Goal: Information Seeking & Learning: Learn about a topic

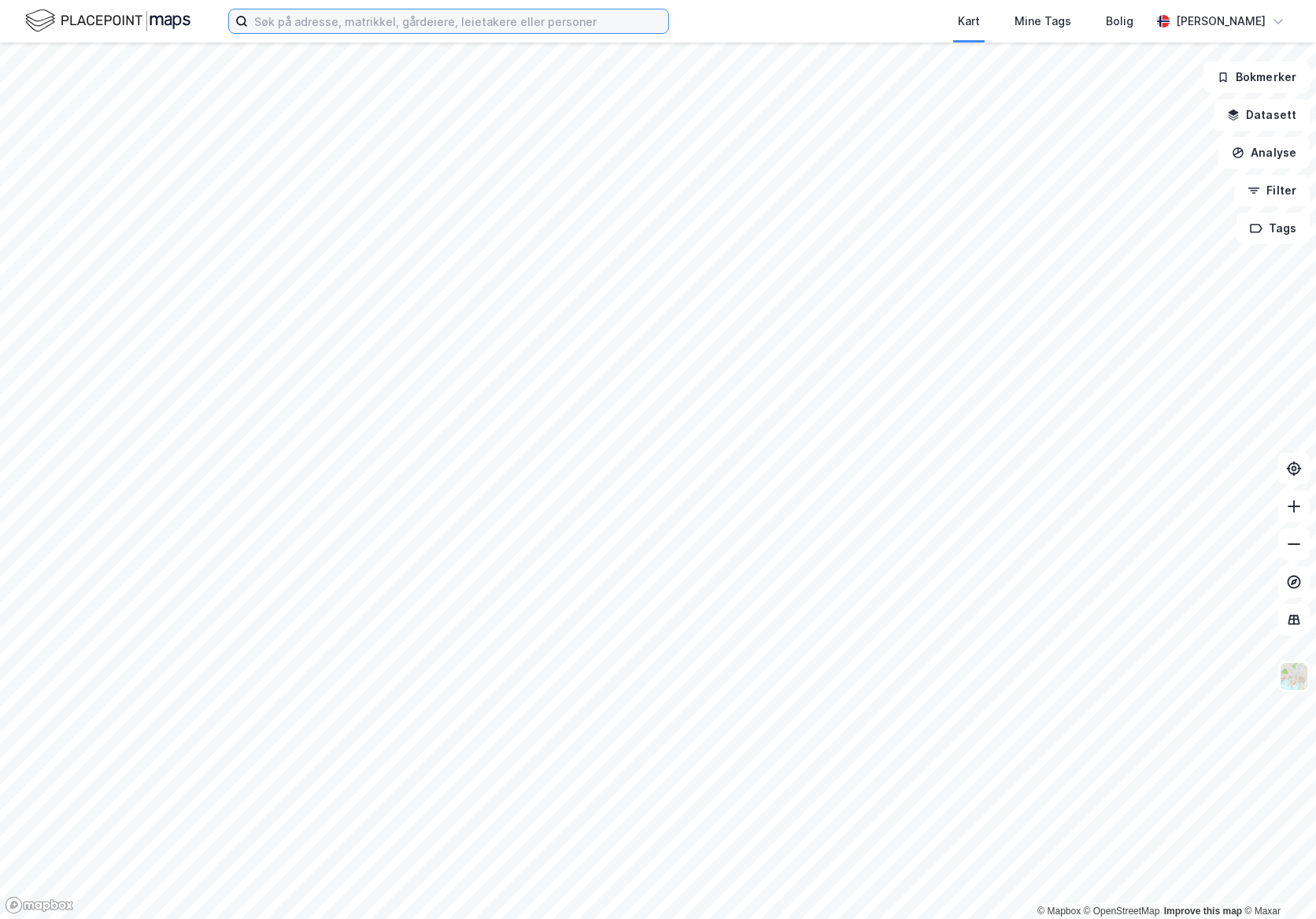
click at [277, 29] on input at bounding box center [458, 21] width 420 height 24
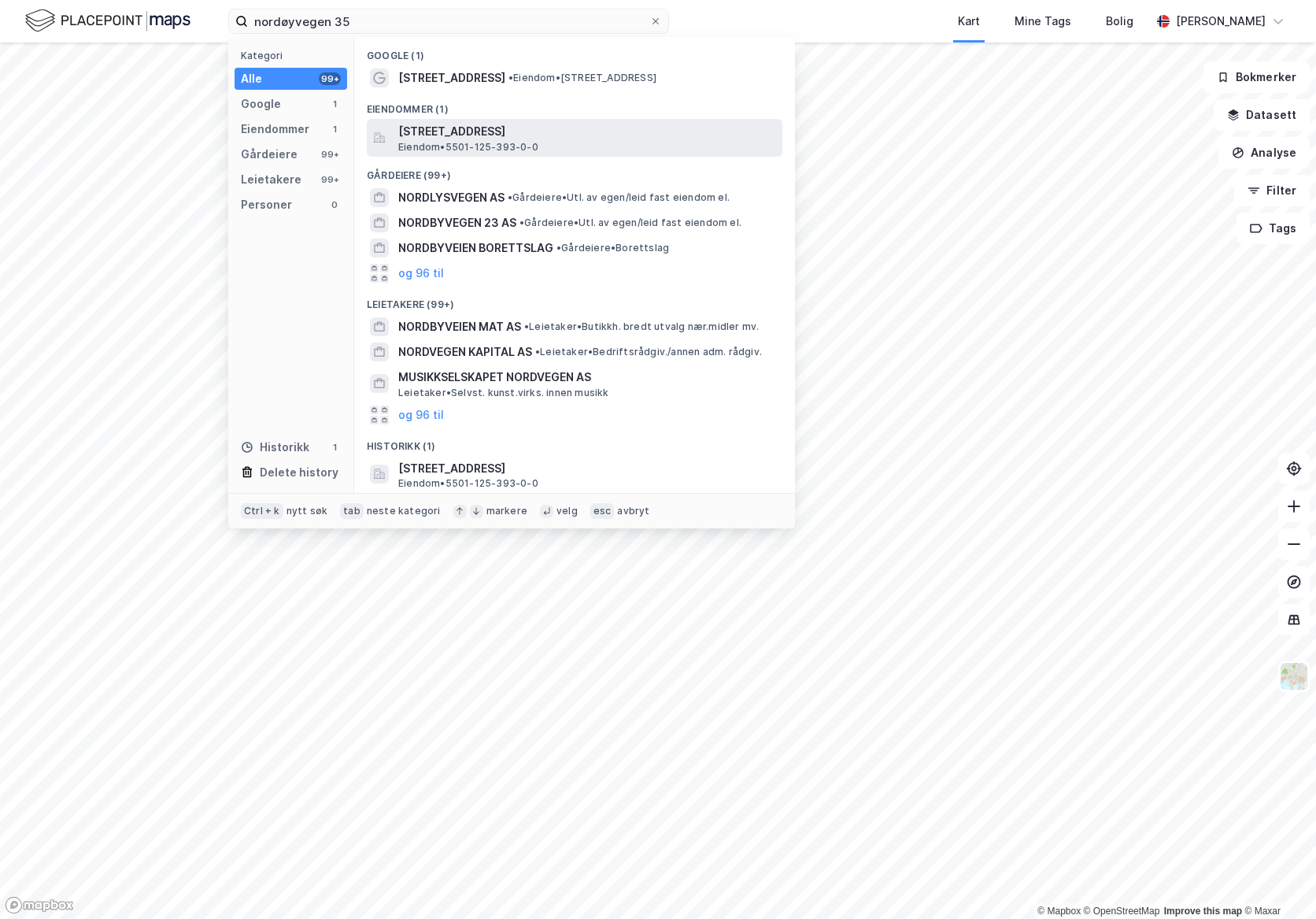
click at [552, 139] on span "[STREET_ADDRESS]" at bounding box center [587, 131] width 378 height 19
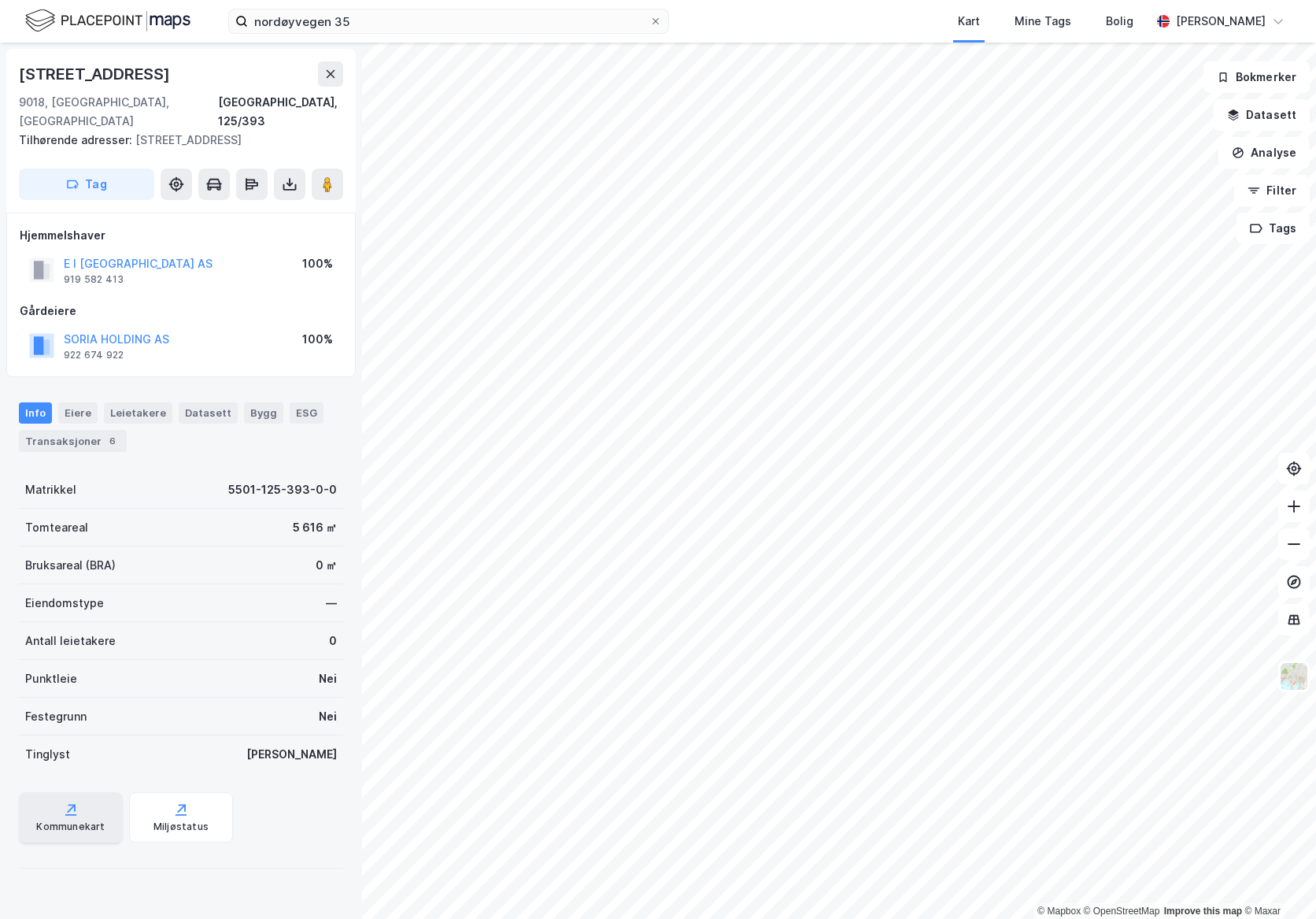
click at [81, 792] on div "Kommunekart" at bounding box center [70, 817] width 104 height 50
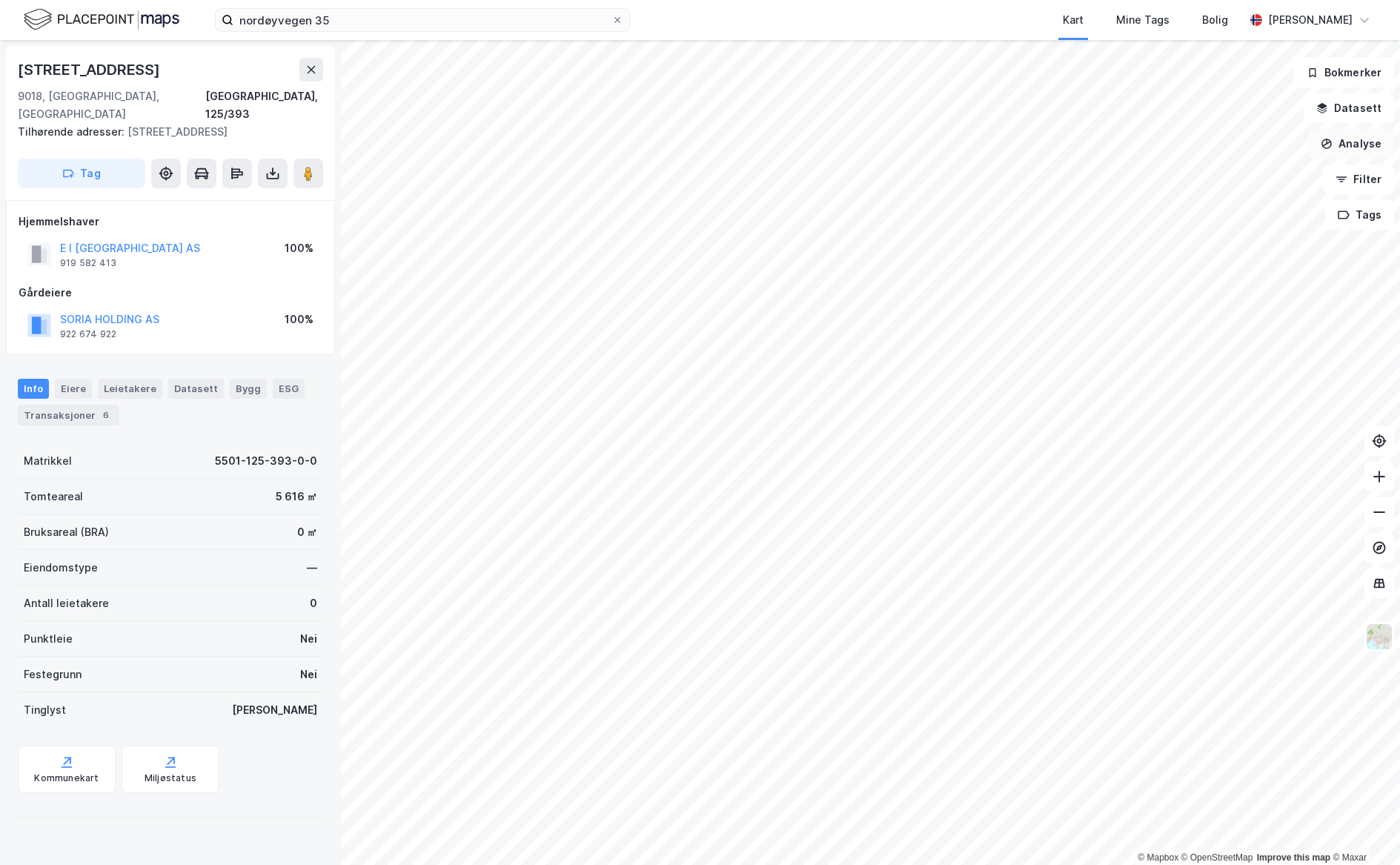
click at [1238, 145] on button "Analyse" at bounding box center [1350, 144] width 86 height 30
click at [1214, 180] on div "Tegn område" at bounding box center [1221, 175] width 129 height 12
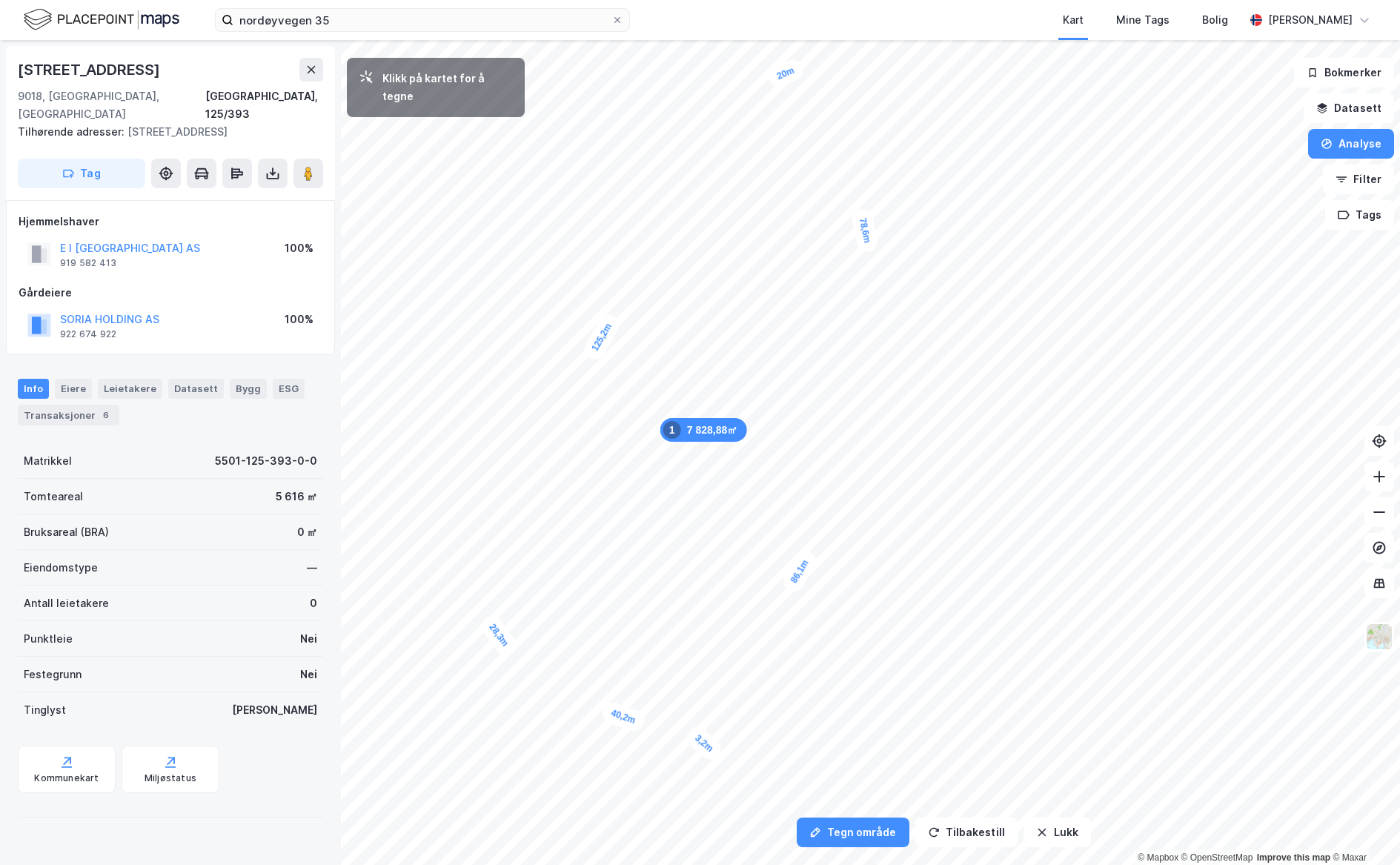
click at [707, 747] on div "3,2m" at bounding box center [703, 743] width 42 height 41
click at [1036, 828] on icon "button" at bounding box center [1042, 832] width 12 height 12
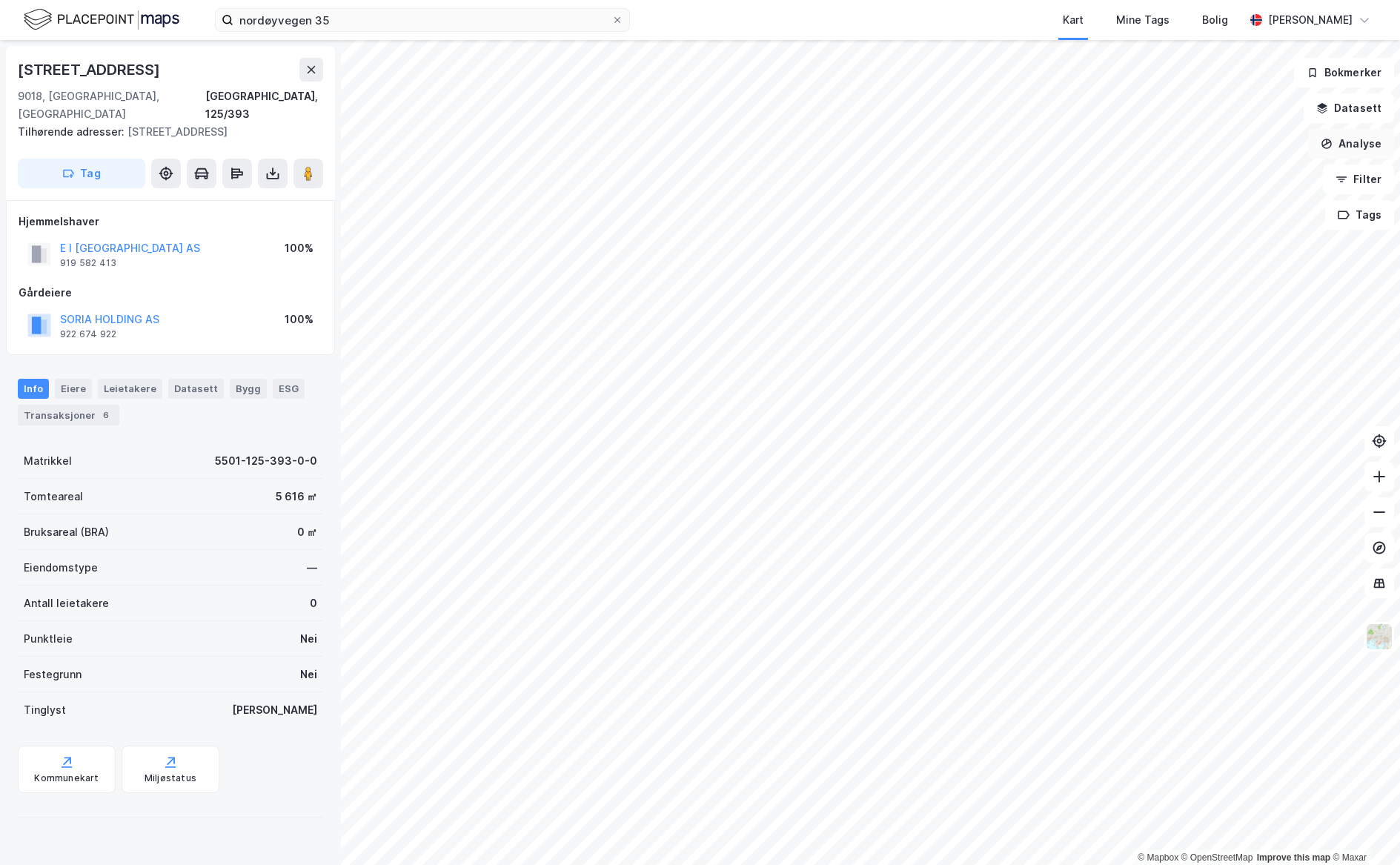
click at [1238, 143] on button "Analyse" at bounding box center [1350, 144] width 86 height 30
click at [1232, 181] on div "Tegn område" at bounding box center [1213, 175] width 171 height 24
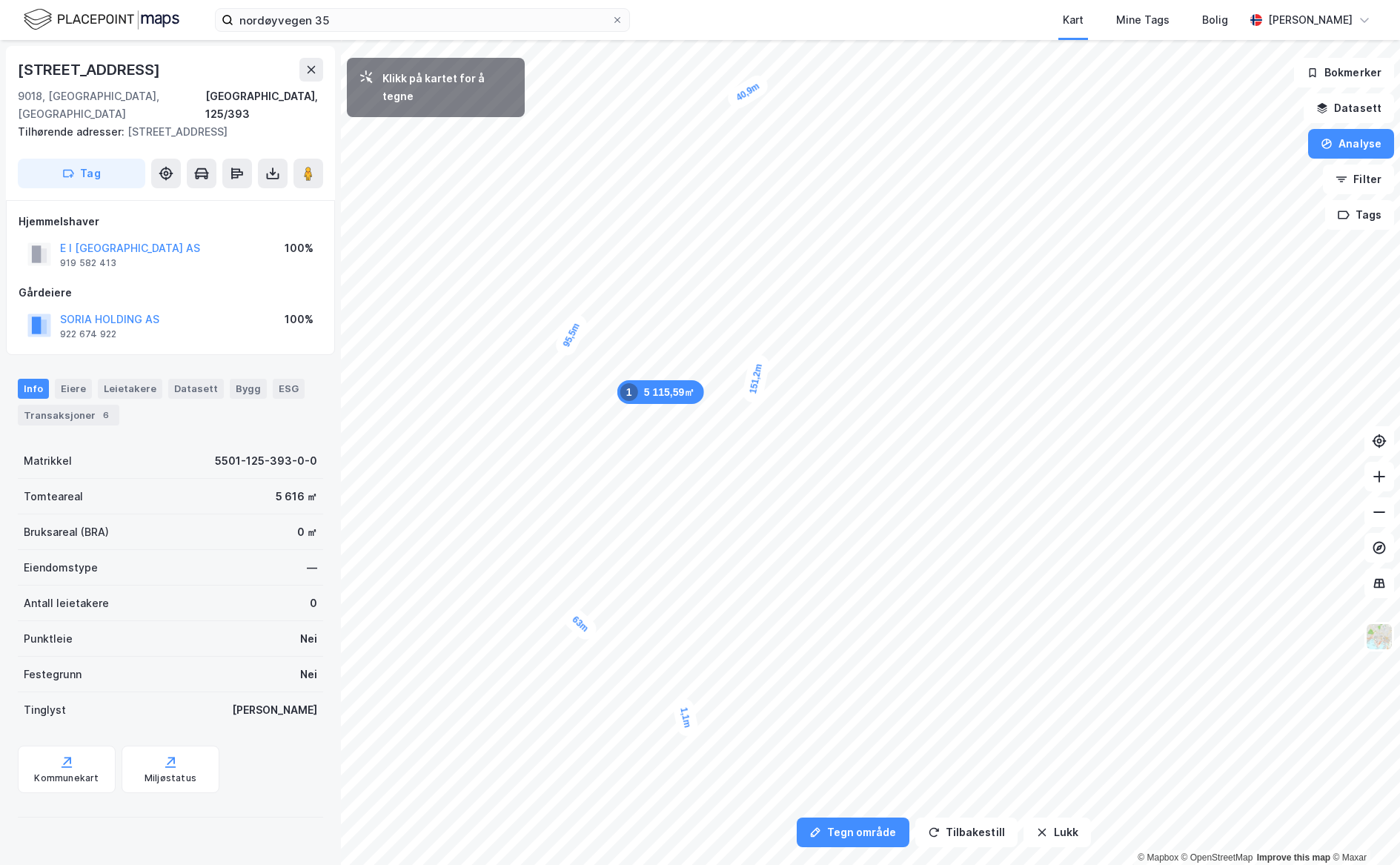
click at [686, 723] on div "1,1m" at bounding box center [686, 717] width 28 height 42
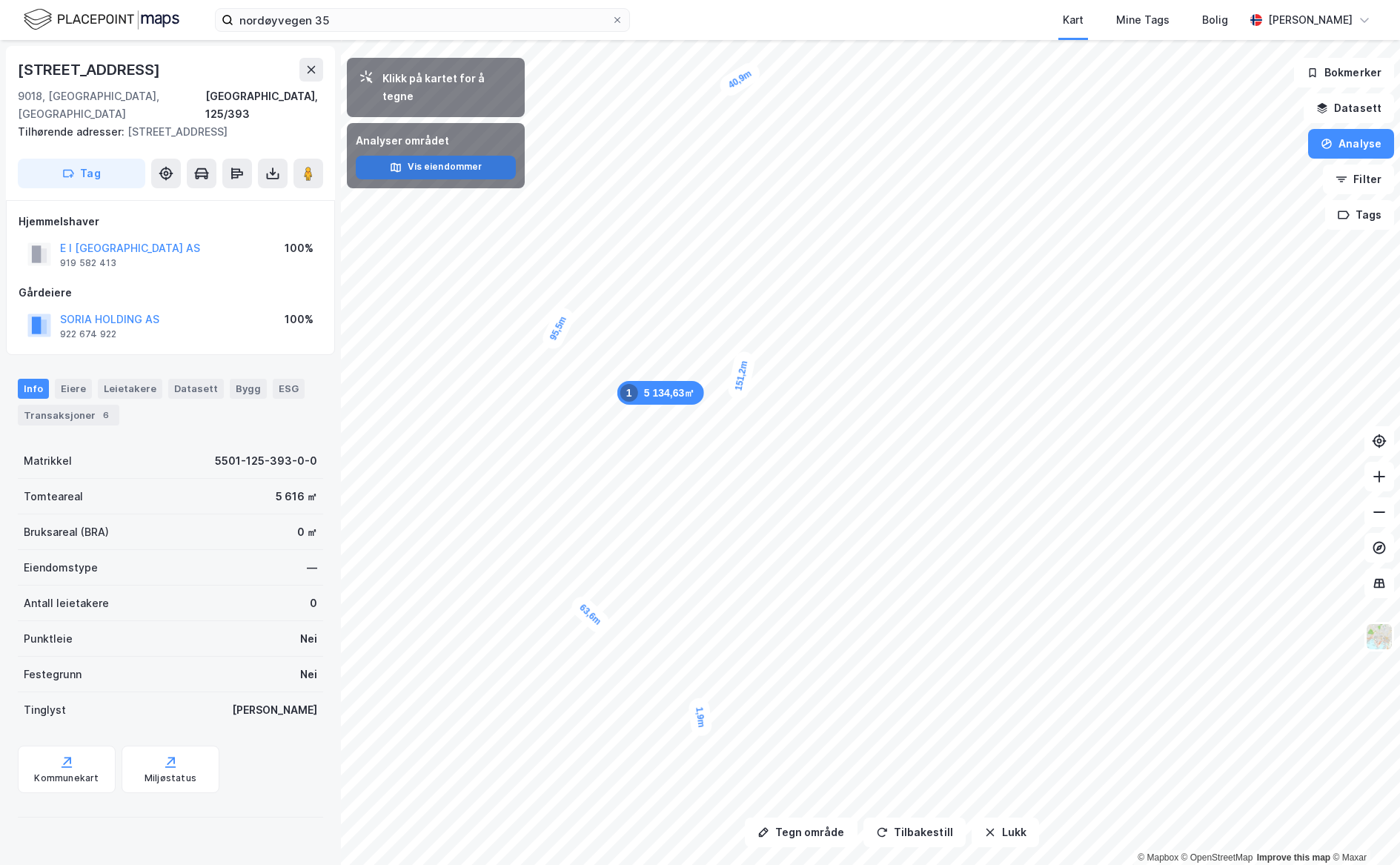
click at [404, 156] on button "Vis eiendommer" at bounding box center [436, 167] width 160 height 24
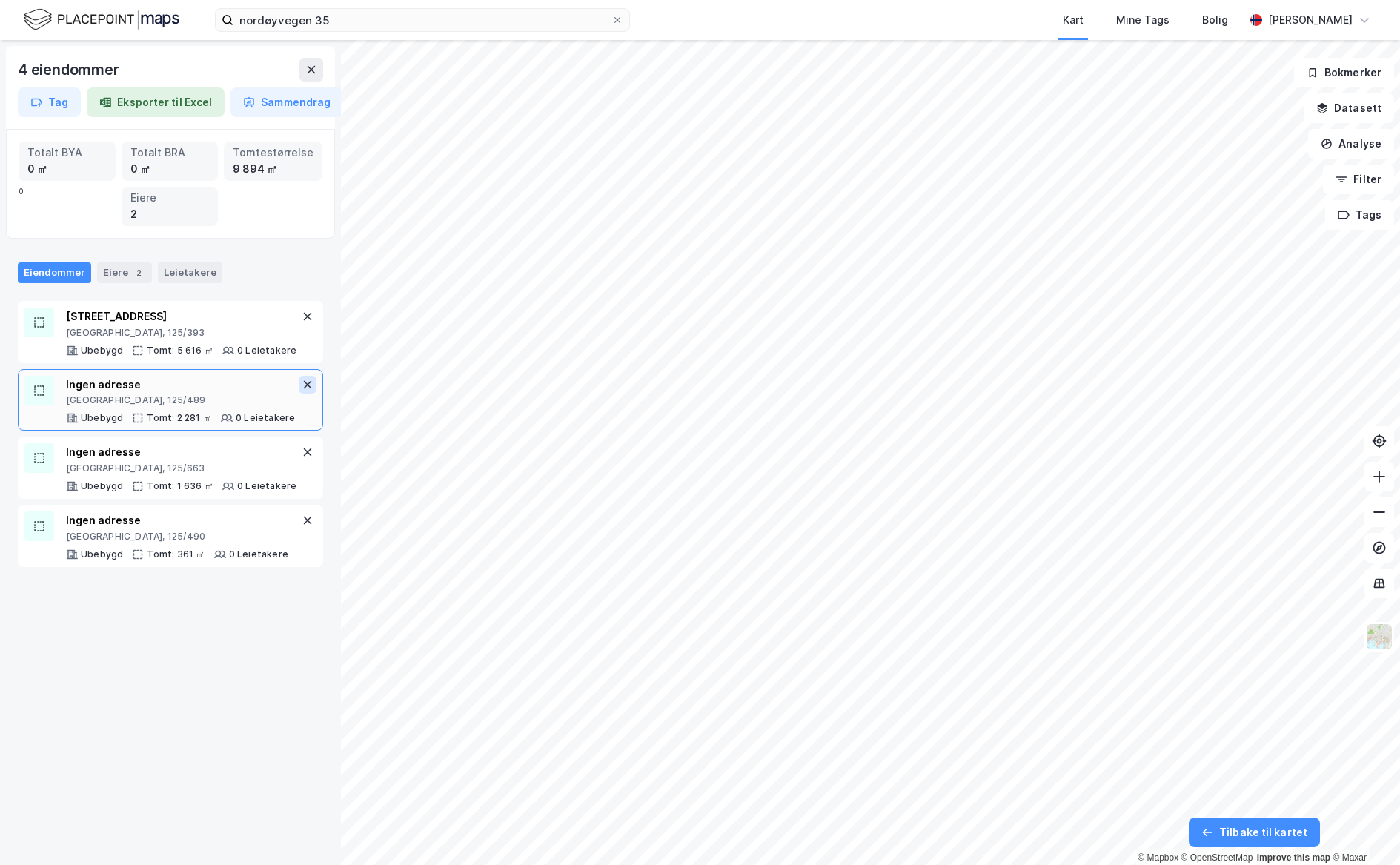
click at [299, 394] on button at bounding box center [308, 384] width 17 height 17
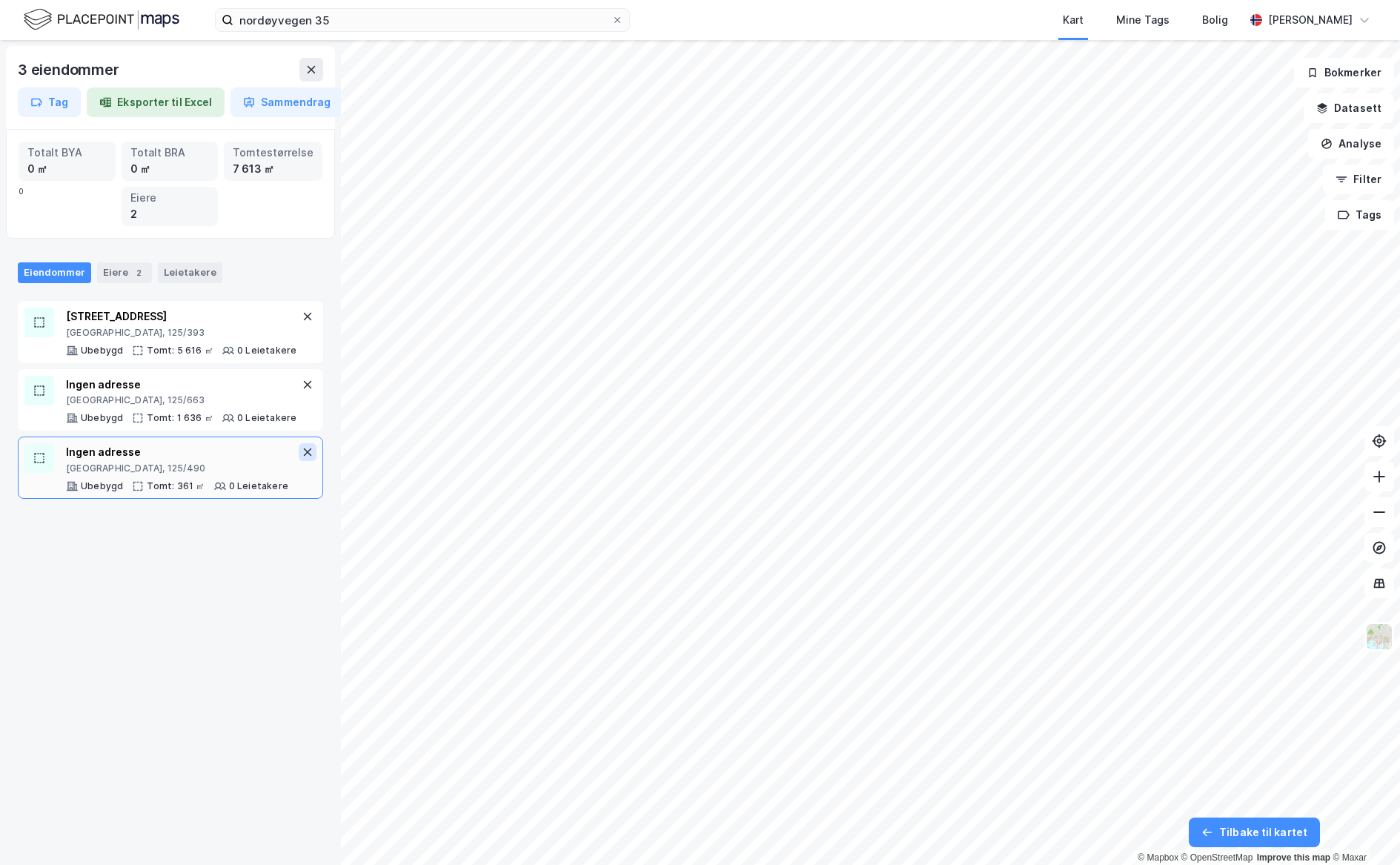
click at [301, 458] on icon at bounding box center [308, 452] width 12 height 12
click at [1238, 140] on button "Analyse" at bounding box center [1350, 144] width 86 height 30
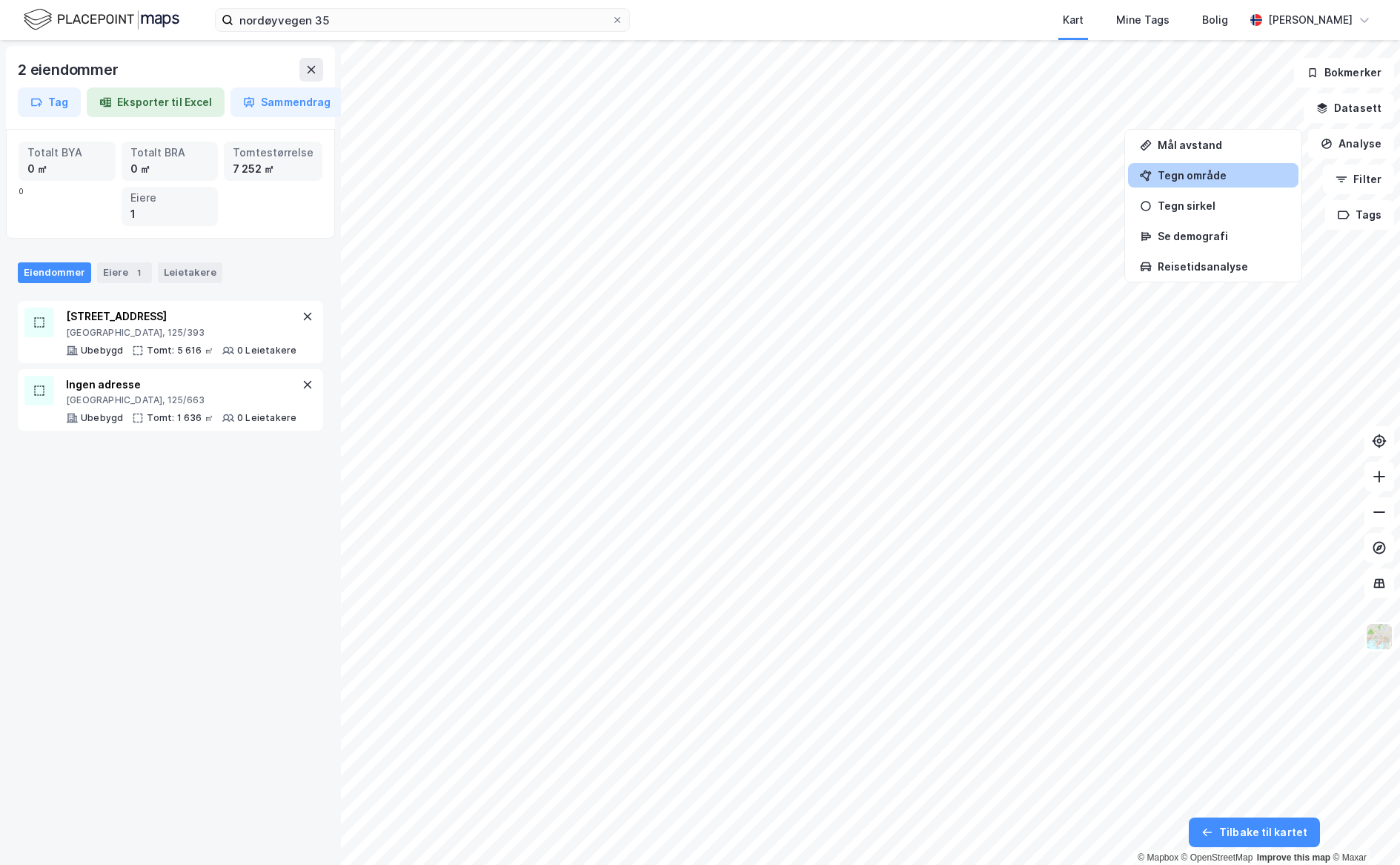
click at [1228, 179] on div "Tegn område" at bounding box center [1221, 175] width 129 height 12
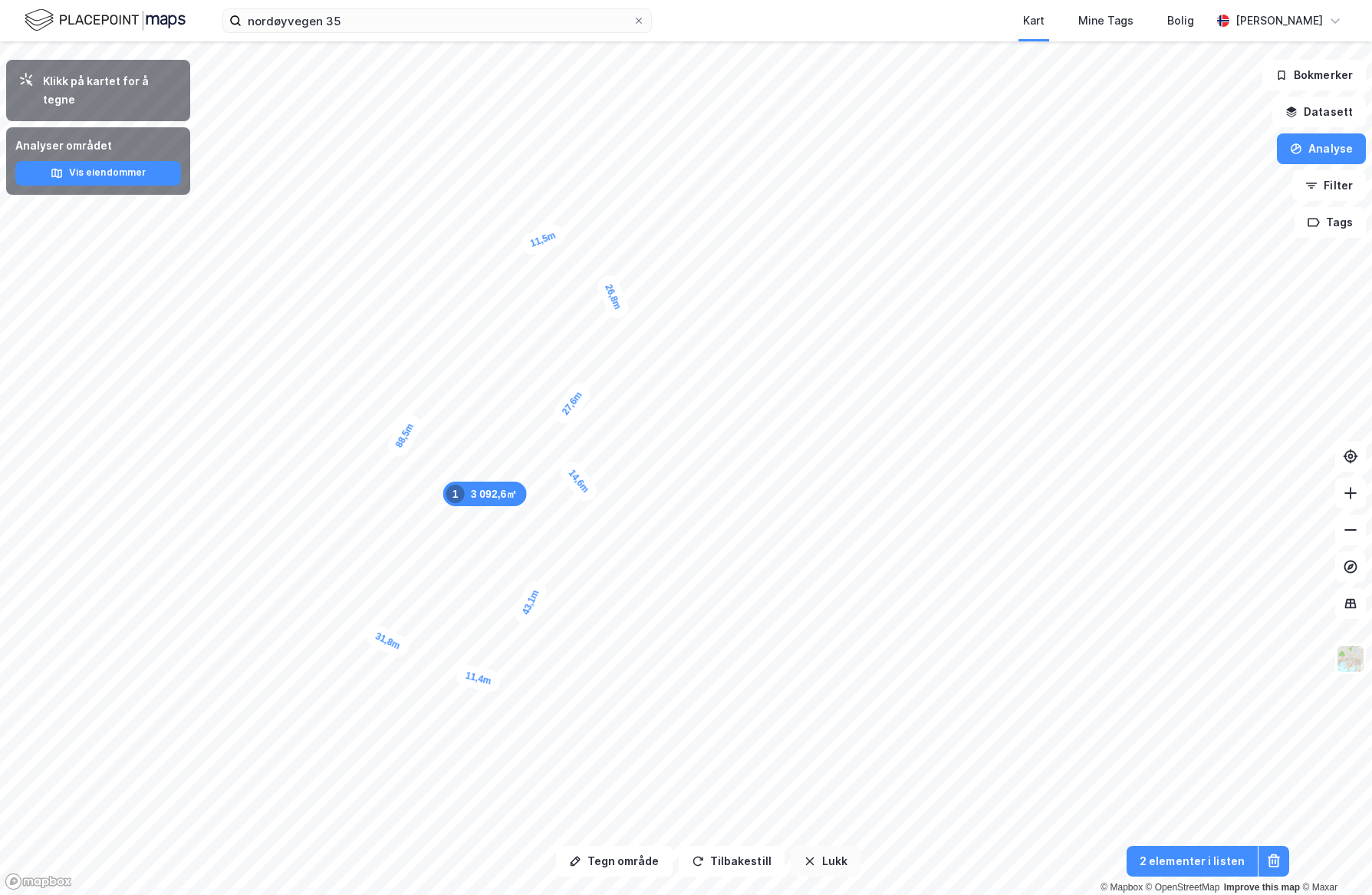
click at [816, 872] on button "Lukk" at bounding box center [825, 861] width 69 height 31
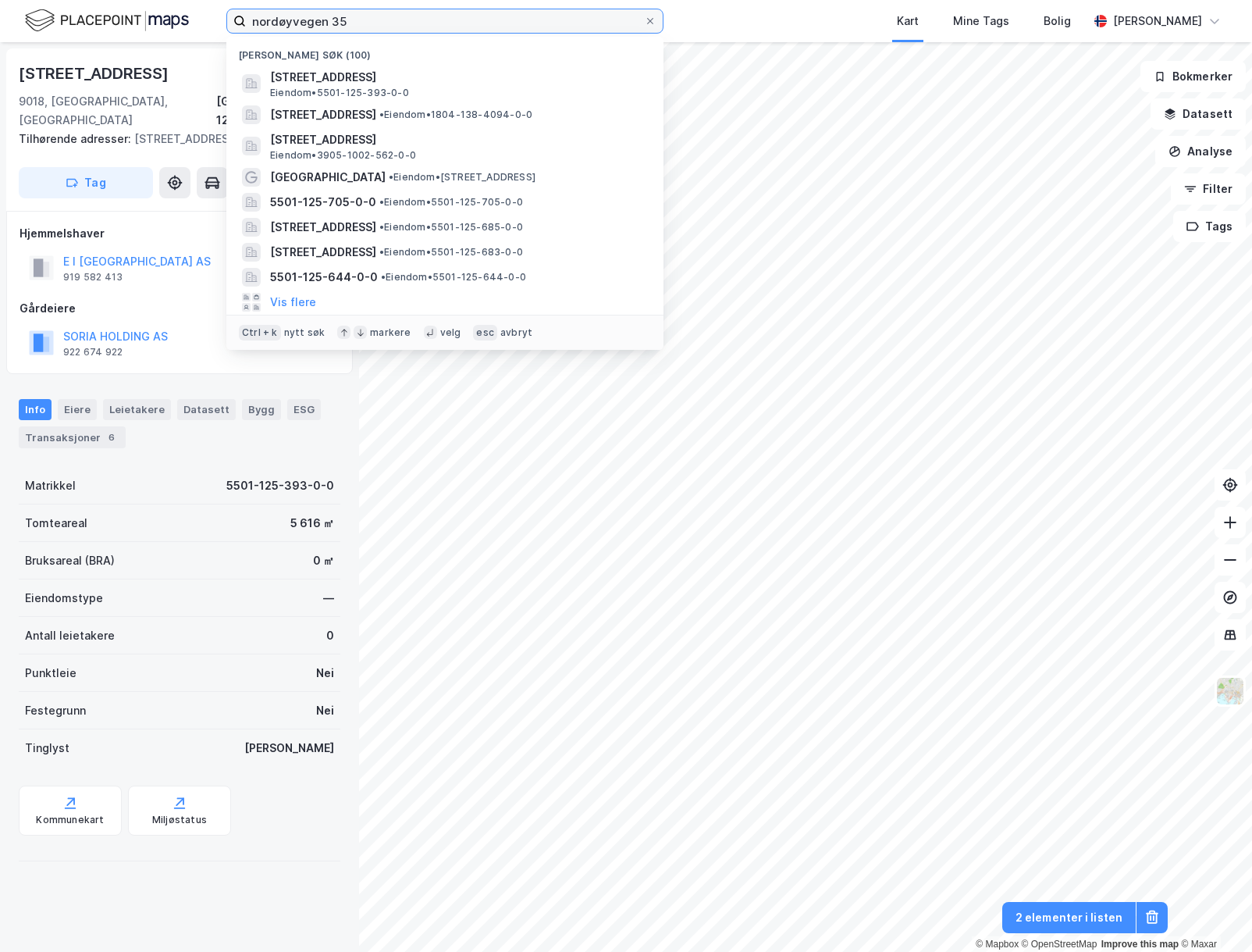
drag, startPoint x: 358, startPoint y: 22, endPoint x: 0, endPoint y: 17, distance: 358.0
click at [0, 17] on html "nordøyvegen 35 Nylige søk (100) [STREET_ADDRESS] • 5501-125-393-0-0 [STREET_ADD…" at bounding box center [626, 476] width 1252 height 952
paste input "Dreyfushammarn 11,"
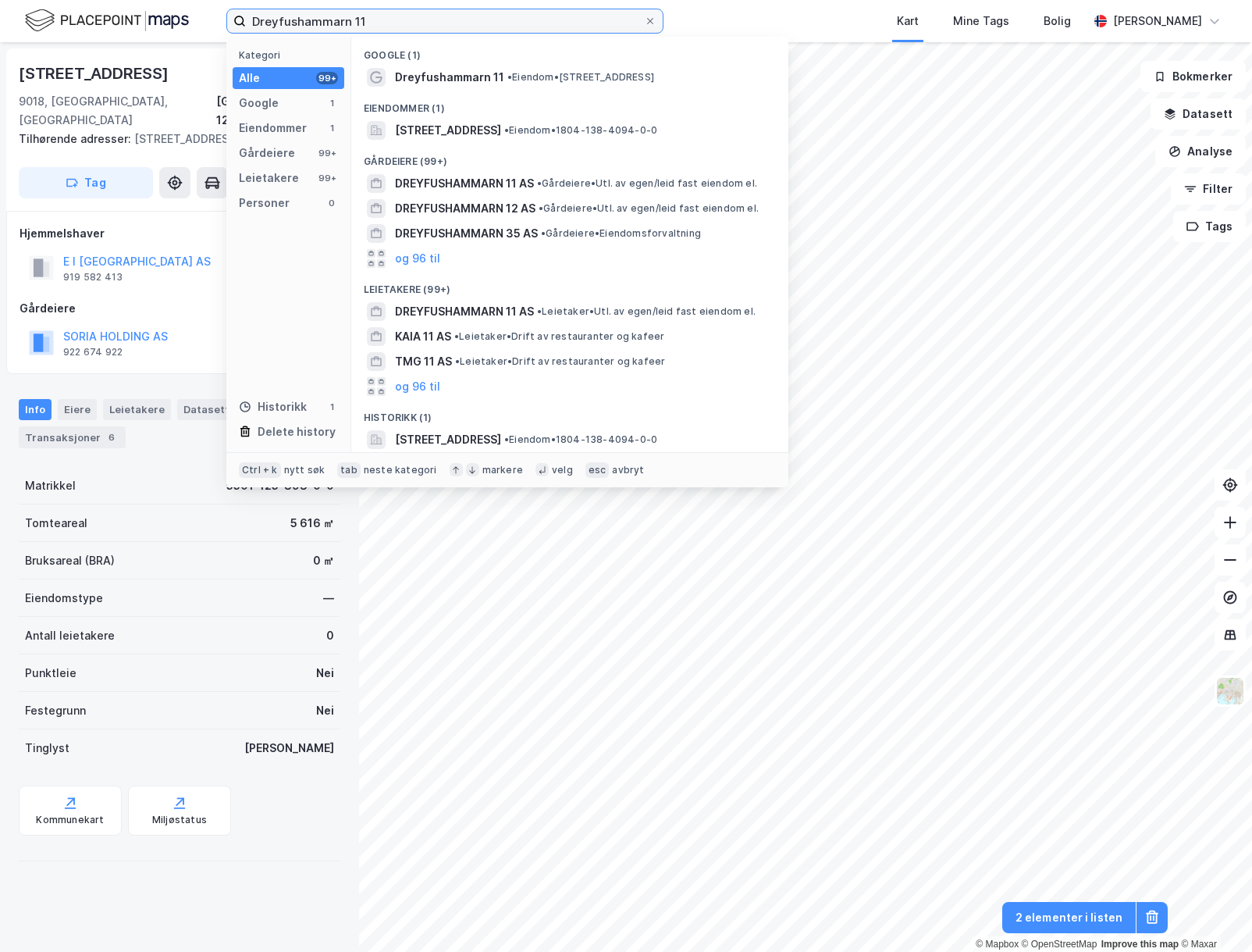
type input "Dreyfushammarn 11"
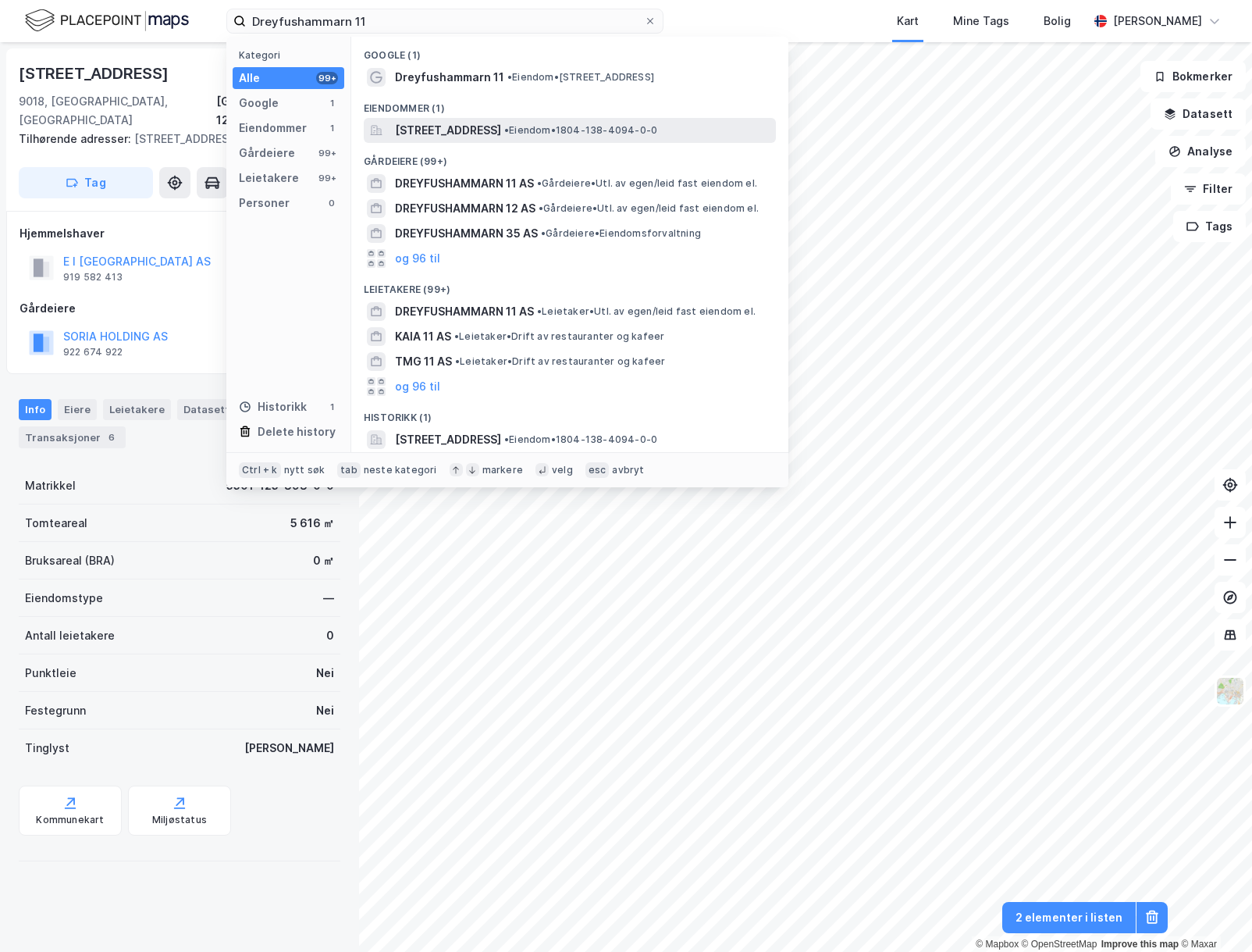
click at [458, 130] on span "[STREET_ADDRESS]" at bounding box center [448, 130] width 106 height 18
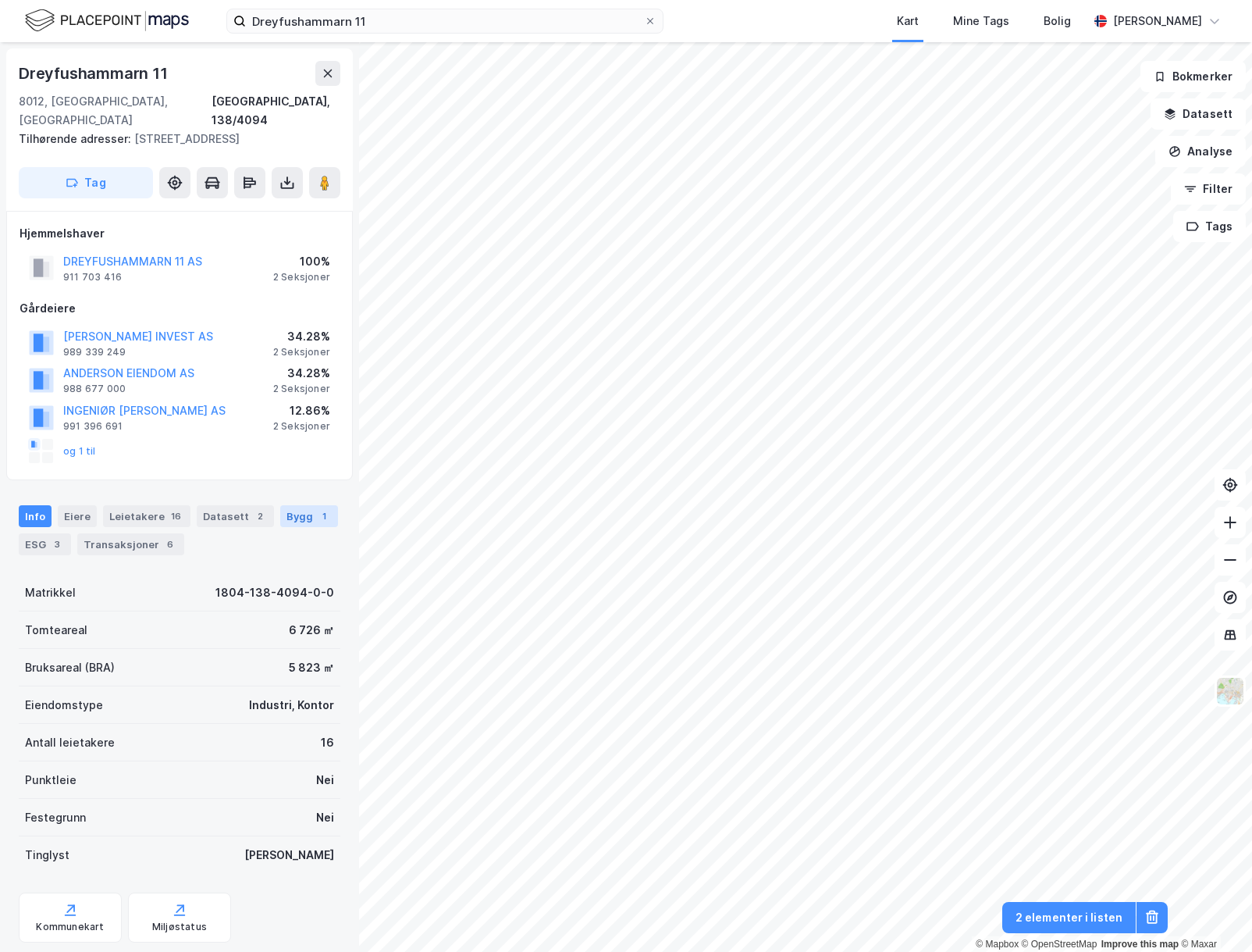
click at [301, 505] on div "Bygg 1" at bounding box center [308, 516] width 58 height 22
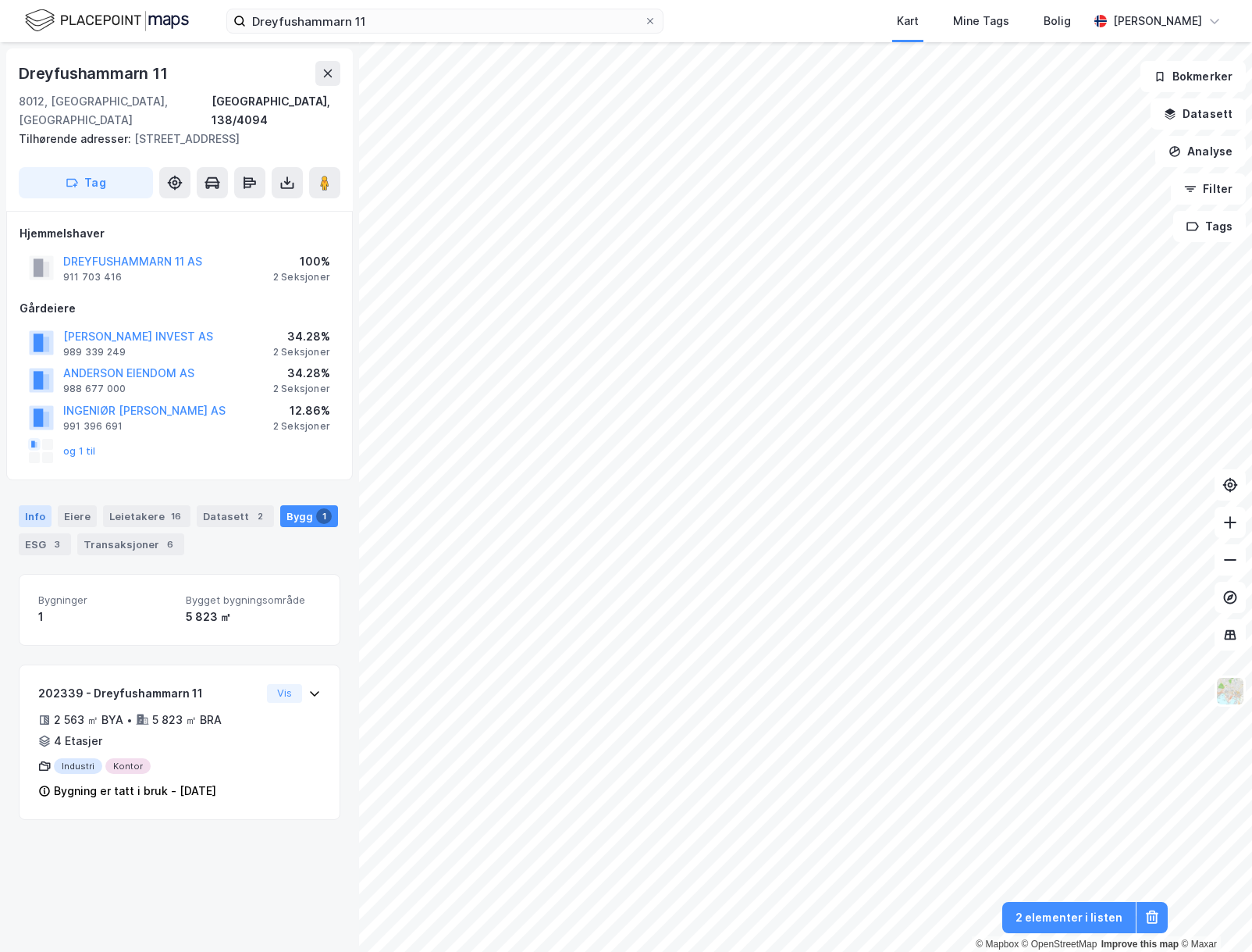
click at [35, 505] on div "Info" at bounding box center [35, 516] width 33 height 22
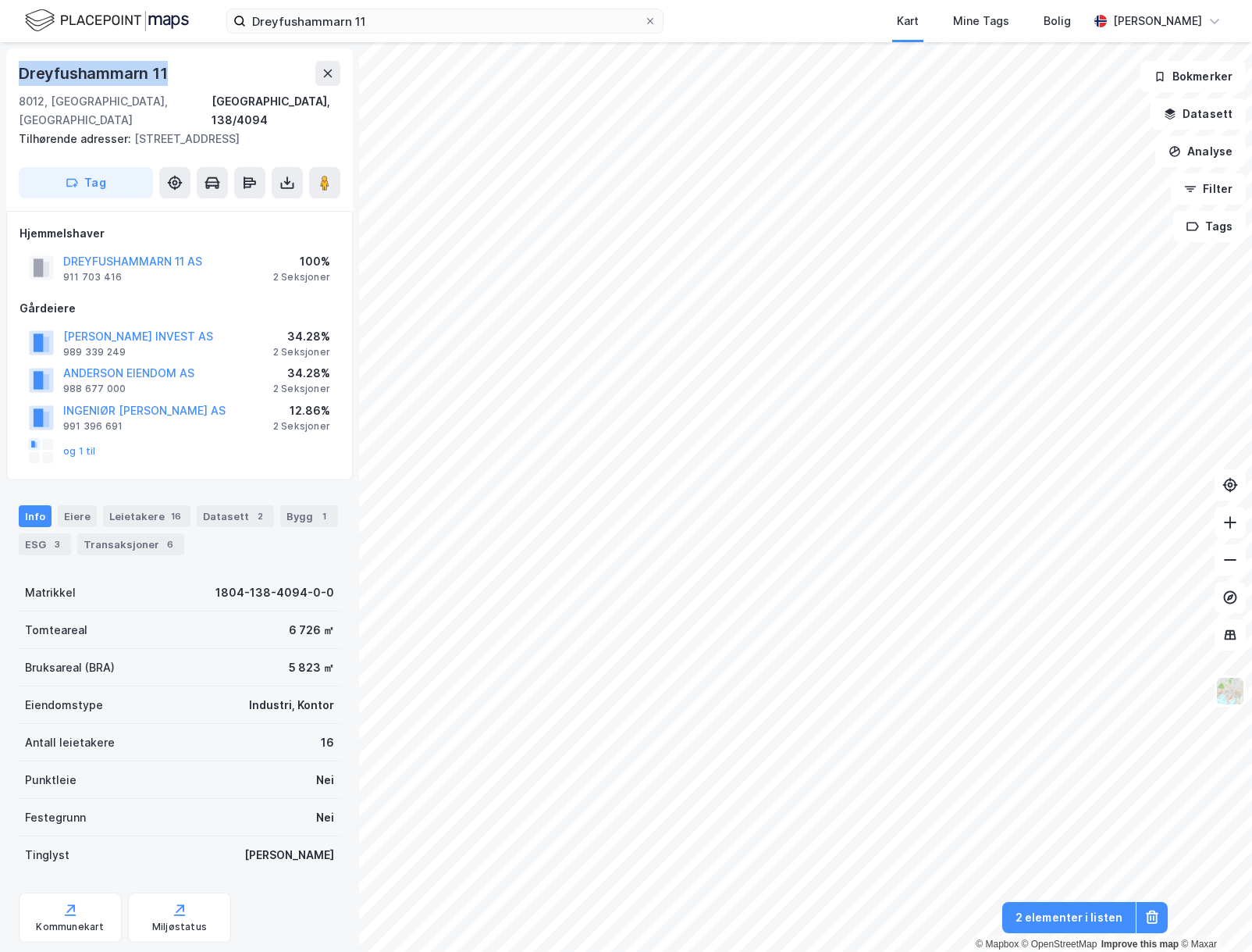
drag, startPoint x: 180, startPoint y: 75, endPoint x: 17, endPoint y: 75, distance: 163.0
click at [17, 75] on div "[STREET_ADDRESS][PERSON_NAME] Tilhørende adresser: [STREET_ADDRESS] Tag" at bounding box center [180, 129] width 347 height 162
copy div "Dreyfushammarn 11"
click at [31, 533] on div "ESG 3" at bounding box center [44, 544] width 52 height 22
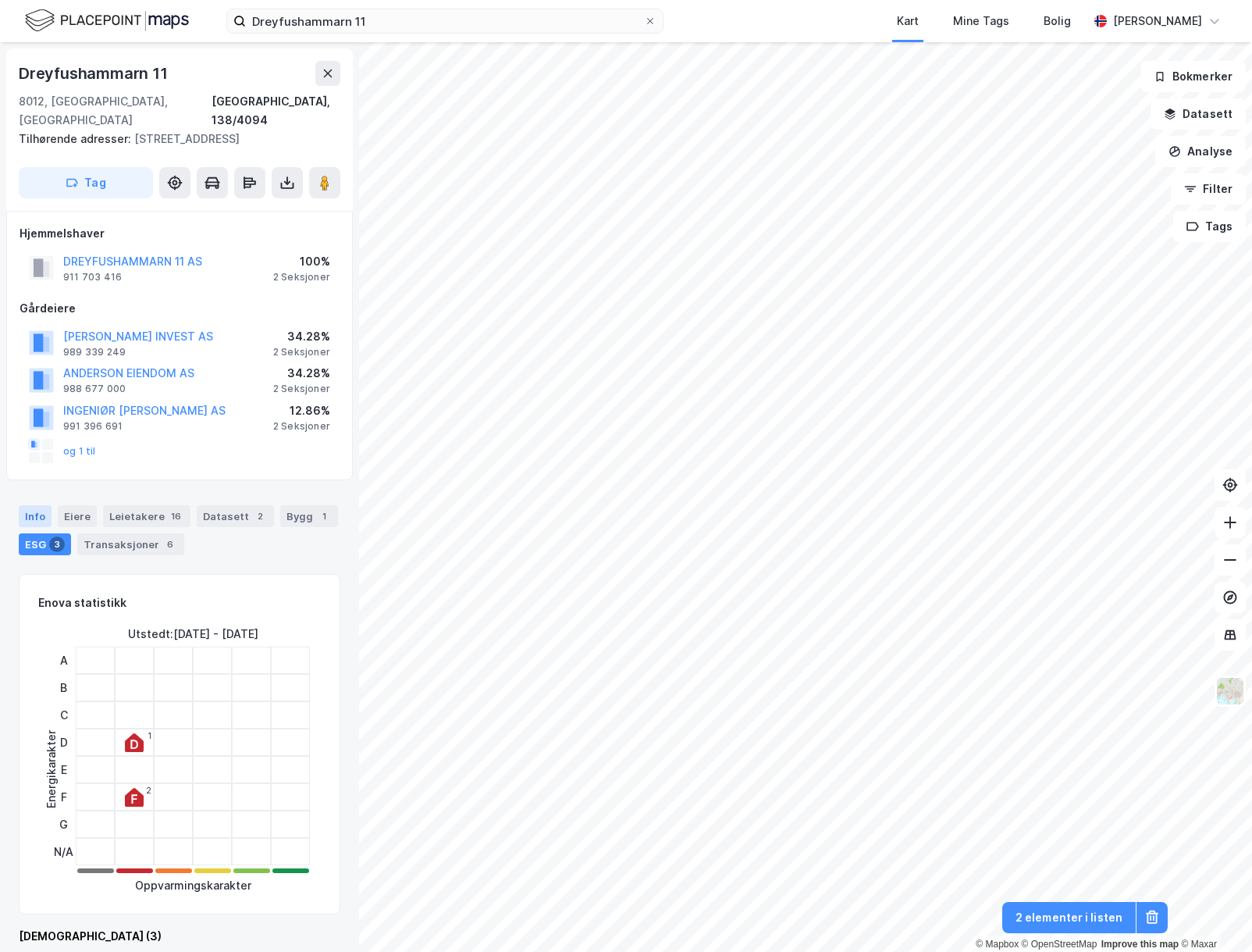
click at [31, 505] on div "Info" at bounding box center [35, 516] width 33 height 22
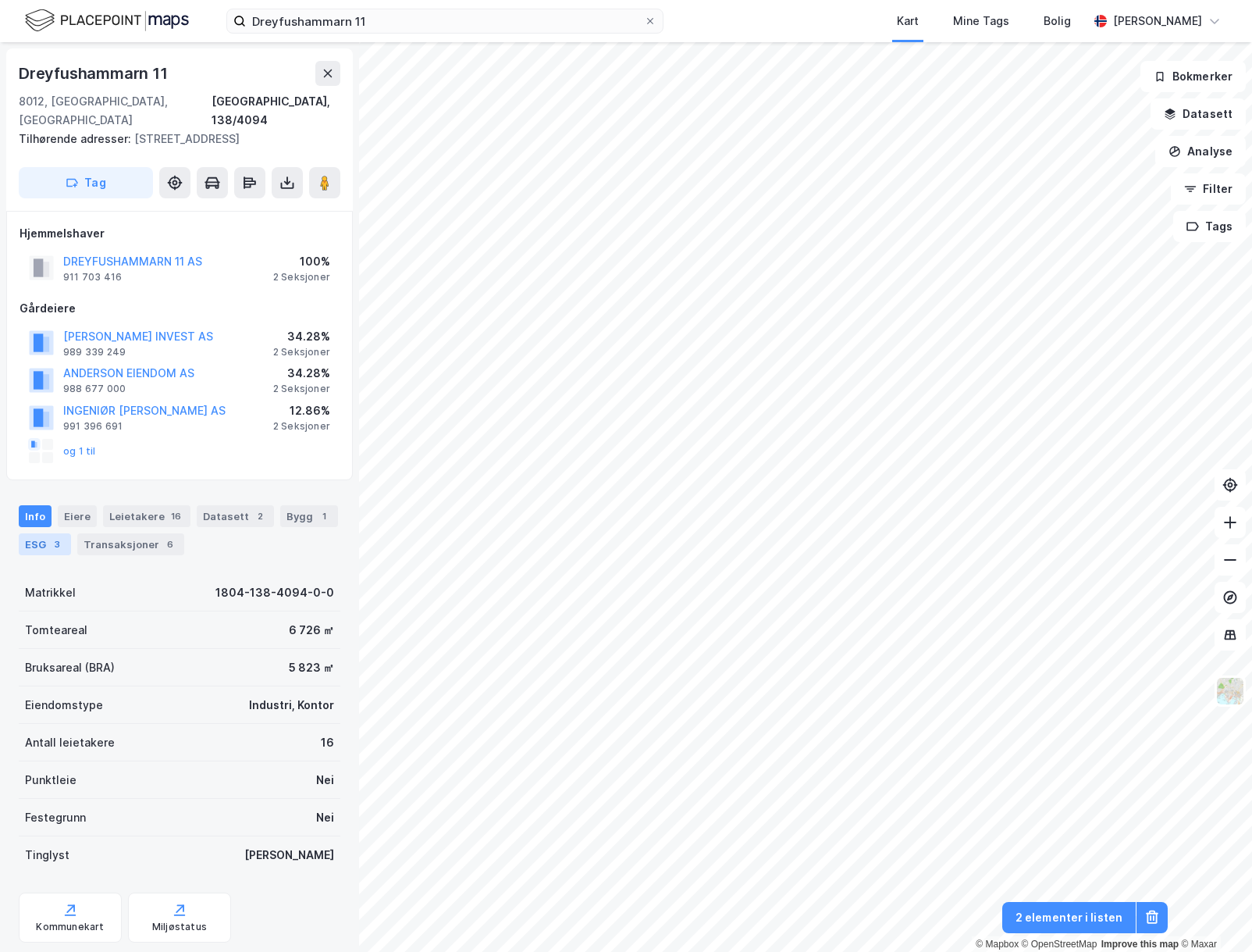
click at [35, 533] on div "ESG 3" at bounding box center [44, 544] width 52 height 22
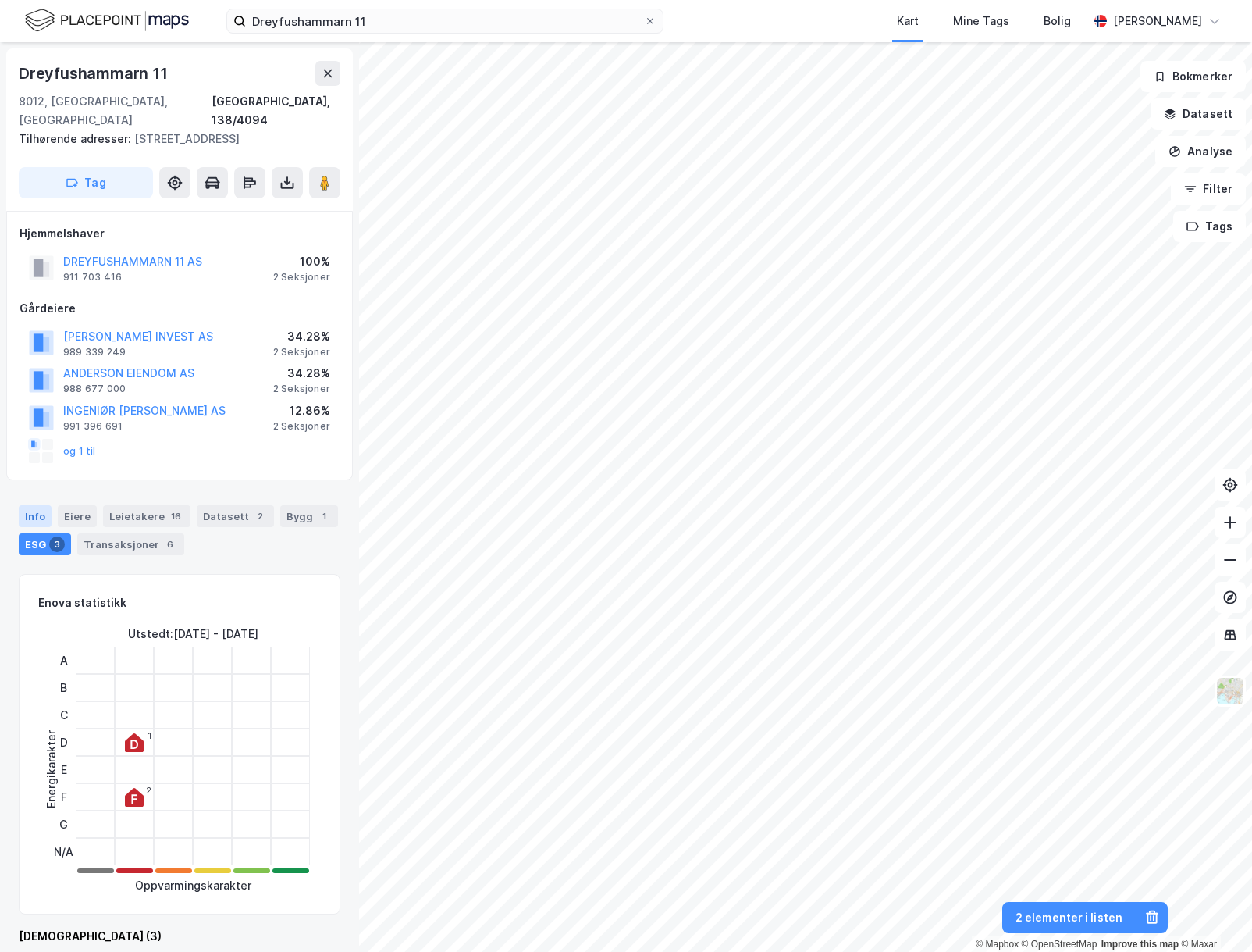
click at [33, 505] on div "Info" at bounding box center [35, 516] width 33 height 22
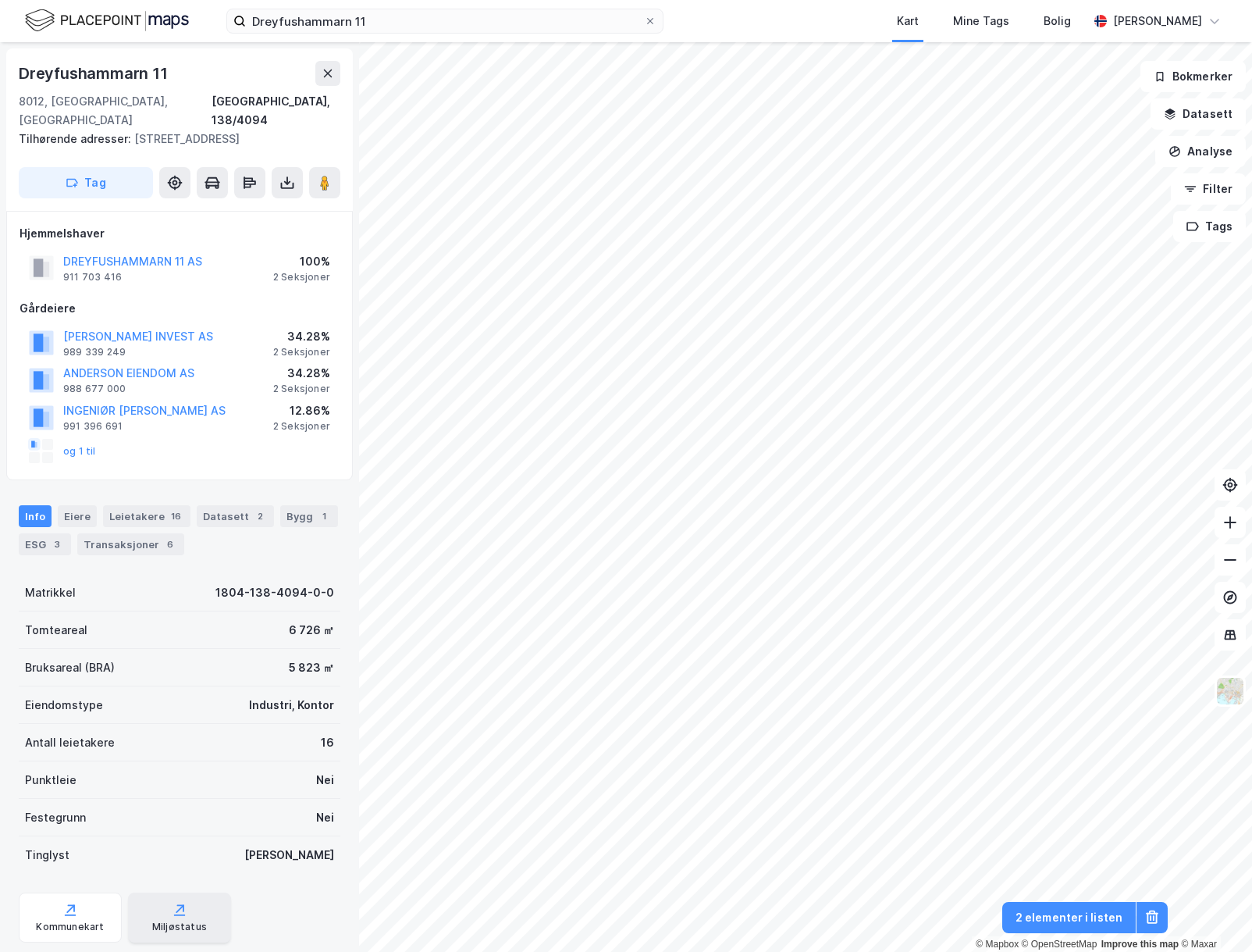
click at [170, 900] on div "Miljøstatus" at bounding box center [179, 917] width 103 height 50
drag, startPoint x: 170, startPoint y: 79, endPoint x: 1, endPoint y: 79, distance: 169.0
click at [1, 79] on div "Dreyfushammarn 11 8012, [GEOGRAPHIC_DATA], [GEOGRAPHIC_DATA][PERSON_NAME][GEOGR…" at bounding box center [179, 497] width 359 height 910
copy div "Dreyfushammarn 11"
drag, startPoint x: 227, startPoint y: 48, endPoint x: 247, endPoint y: 39, distance: 21.9
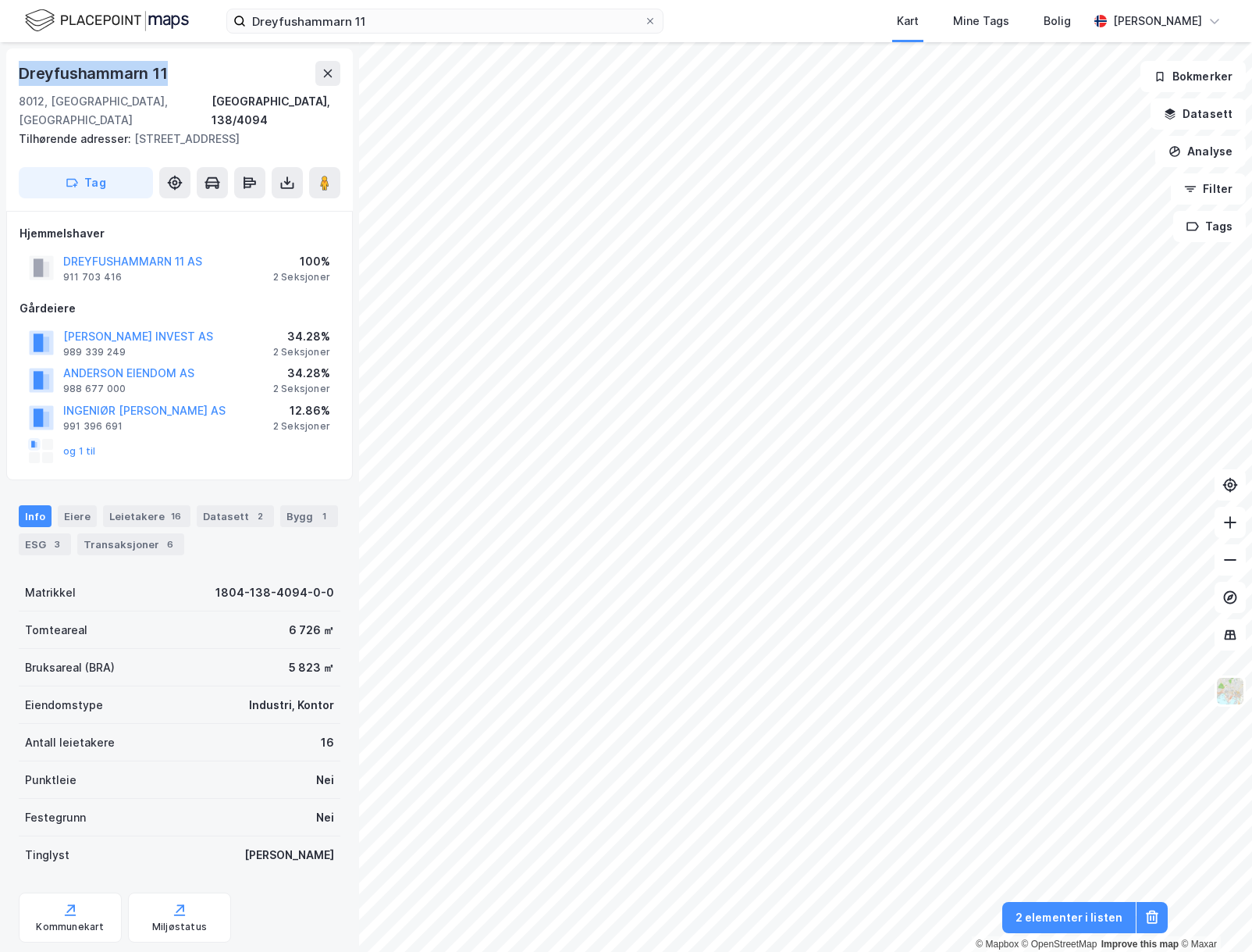
click at [227, 49] on div "[STREET_ADDRESS][PERSON_NAME] Tilhørende adresser: [STREET_ADDRESS] Tag" at bounding box center [180, 129] width 347 height 162
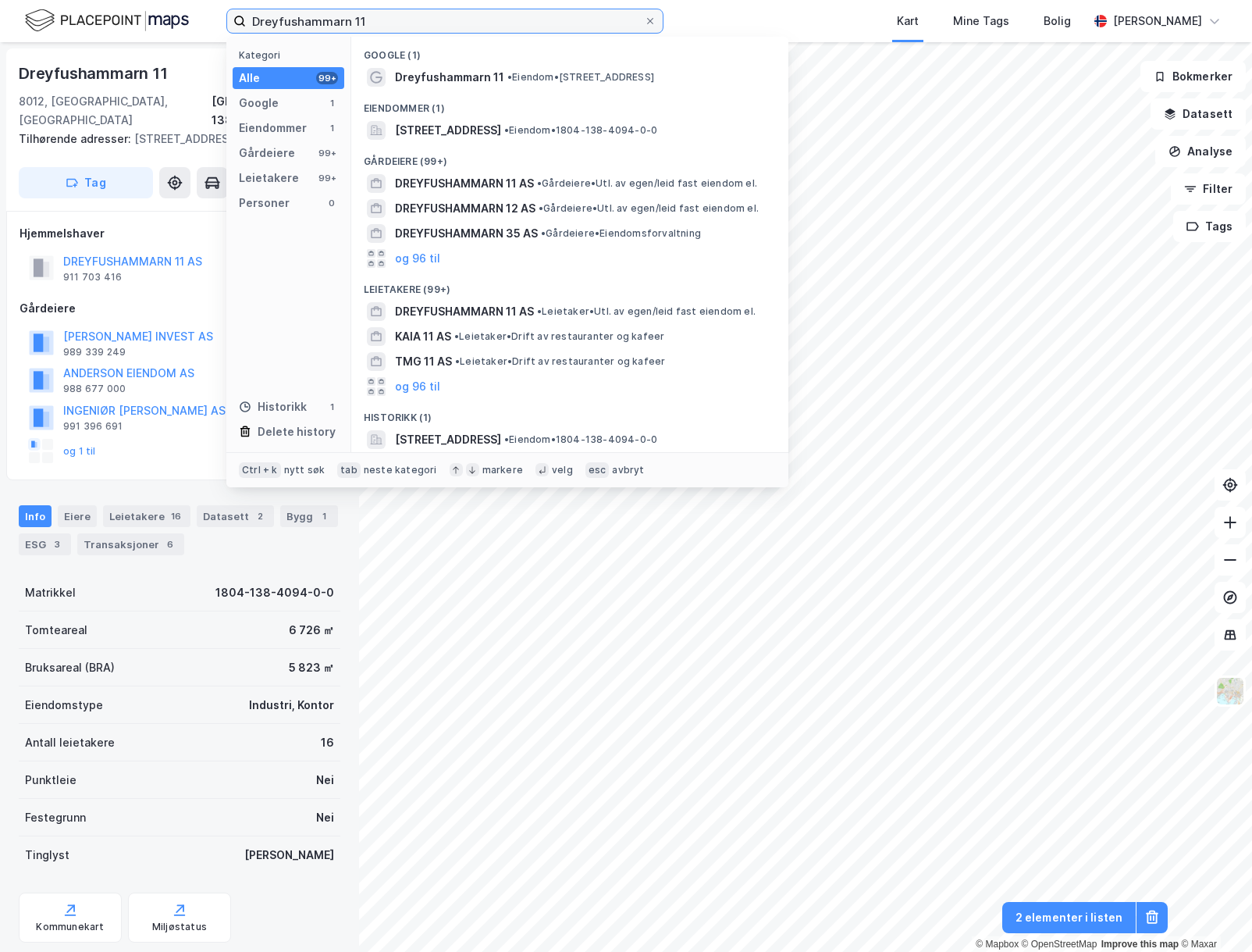
drag, startPoint x: 406, startPoint y: 14, endPoint x: -6, endPoint y: 5, distance: 412.1
click at [0, 5] on html "Dreyfushammarn 11 Kategori Alle 99+ Google 1 Eiendommer 1 Gårdeiere 99+ Leietak…" at bounding box center [626, 476] width 1252 height 952
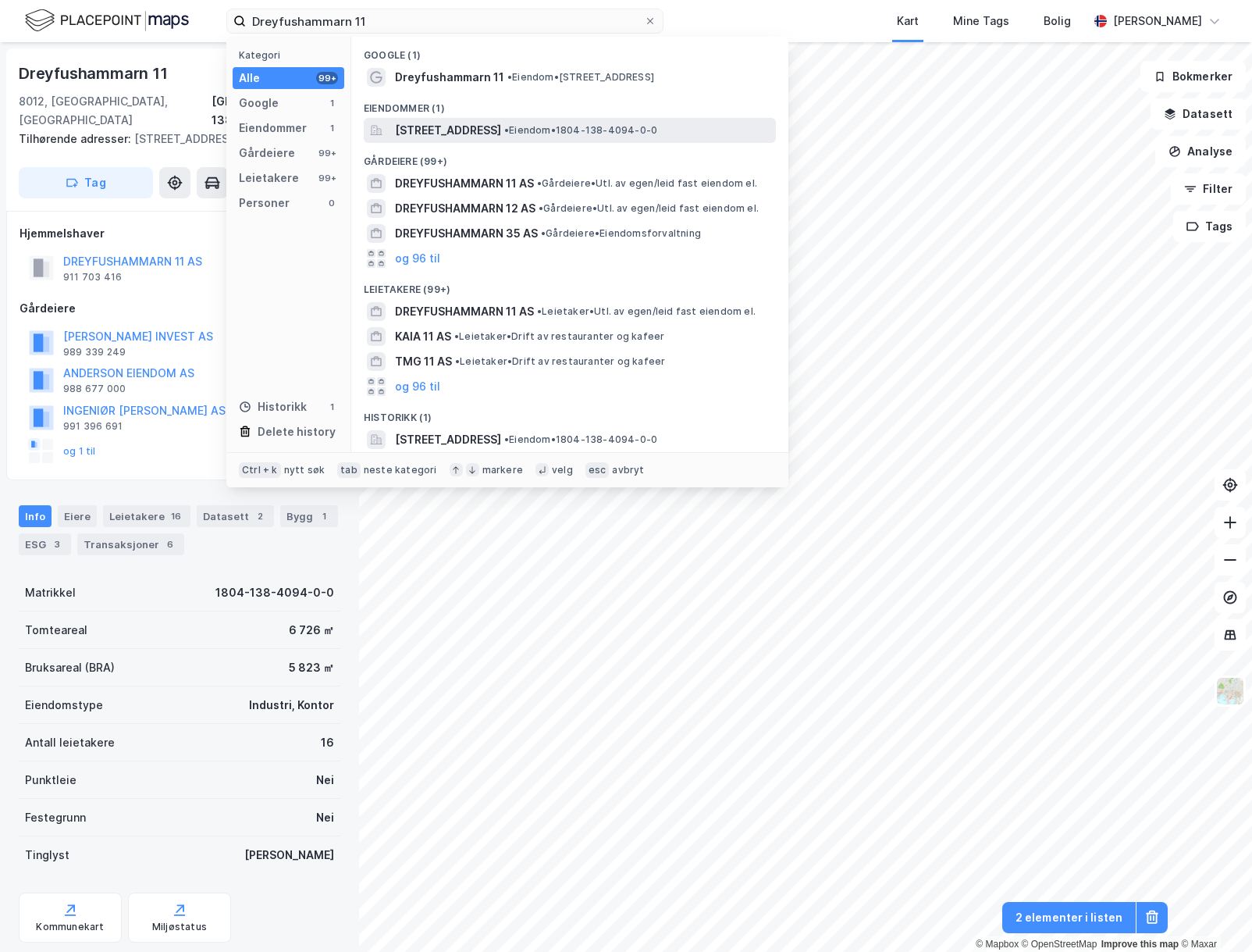
click at [501, 136] on span "[STREET_ADDRESS]" at bounding box center [448, 130] width 106 height 18
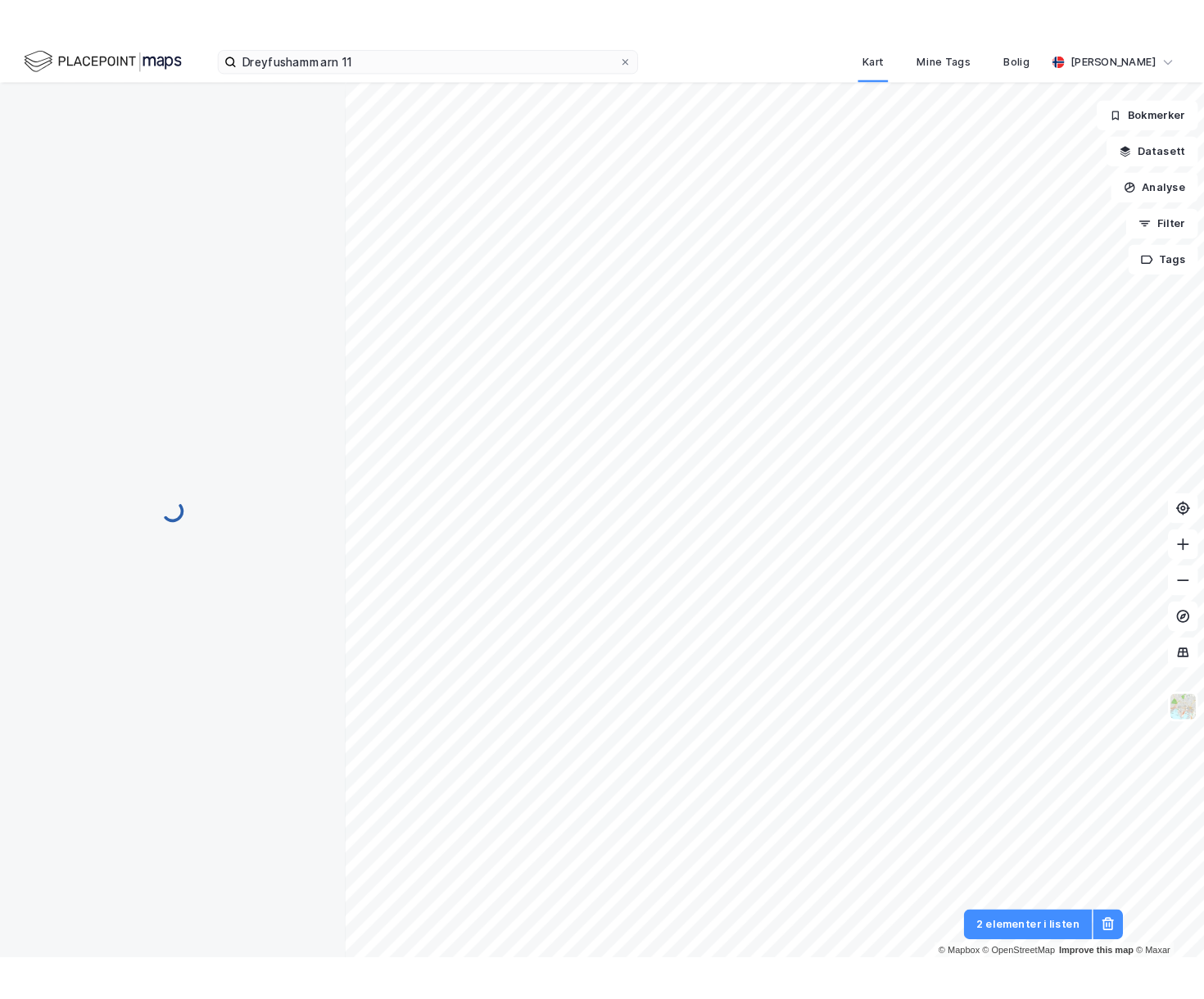
scroll to position [7, 0]
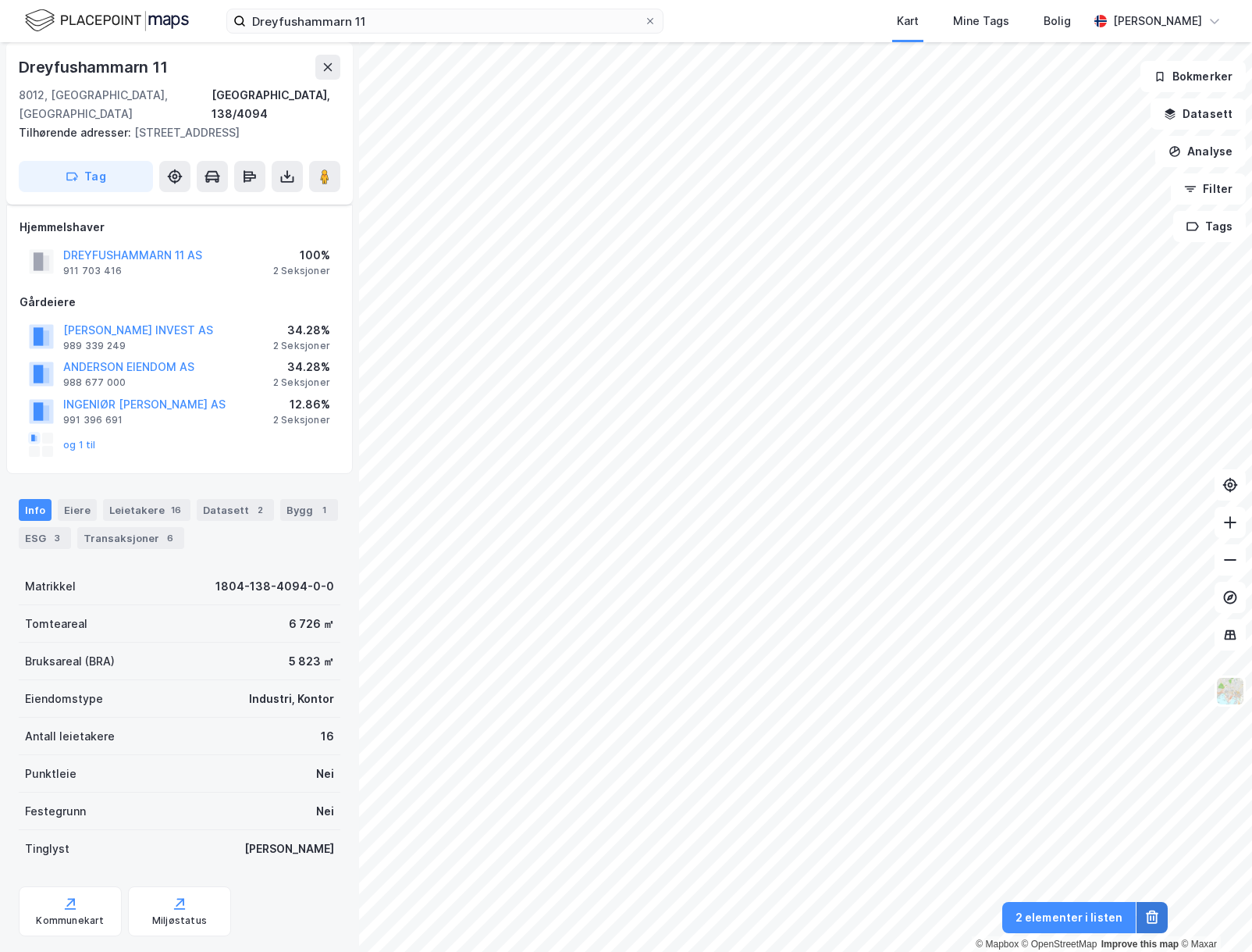
click at [1157, 911] on icon at bounding box center [1152, 917] width 16 height 16
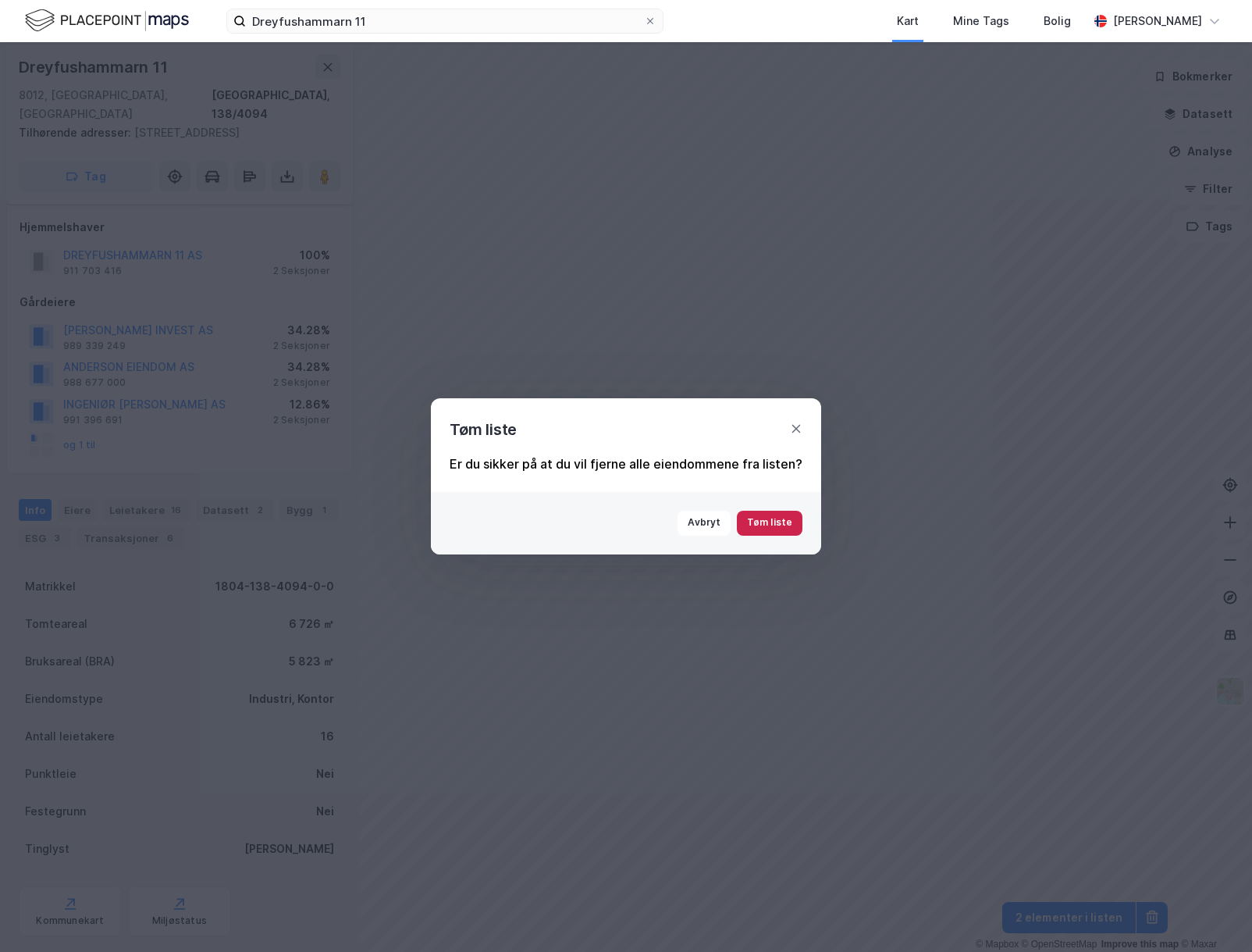
click at [765, 527] on button "Tøm liste" at bounding box center [769, 522] width 65 height 25
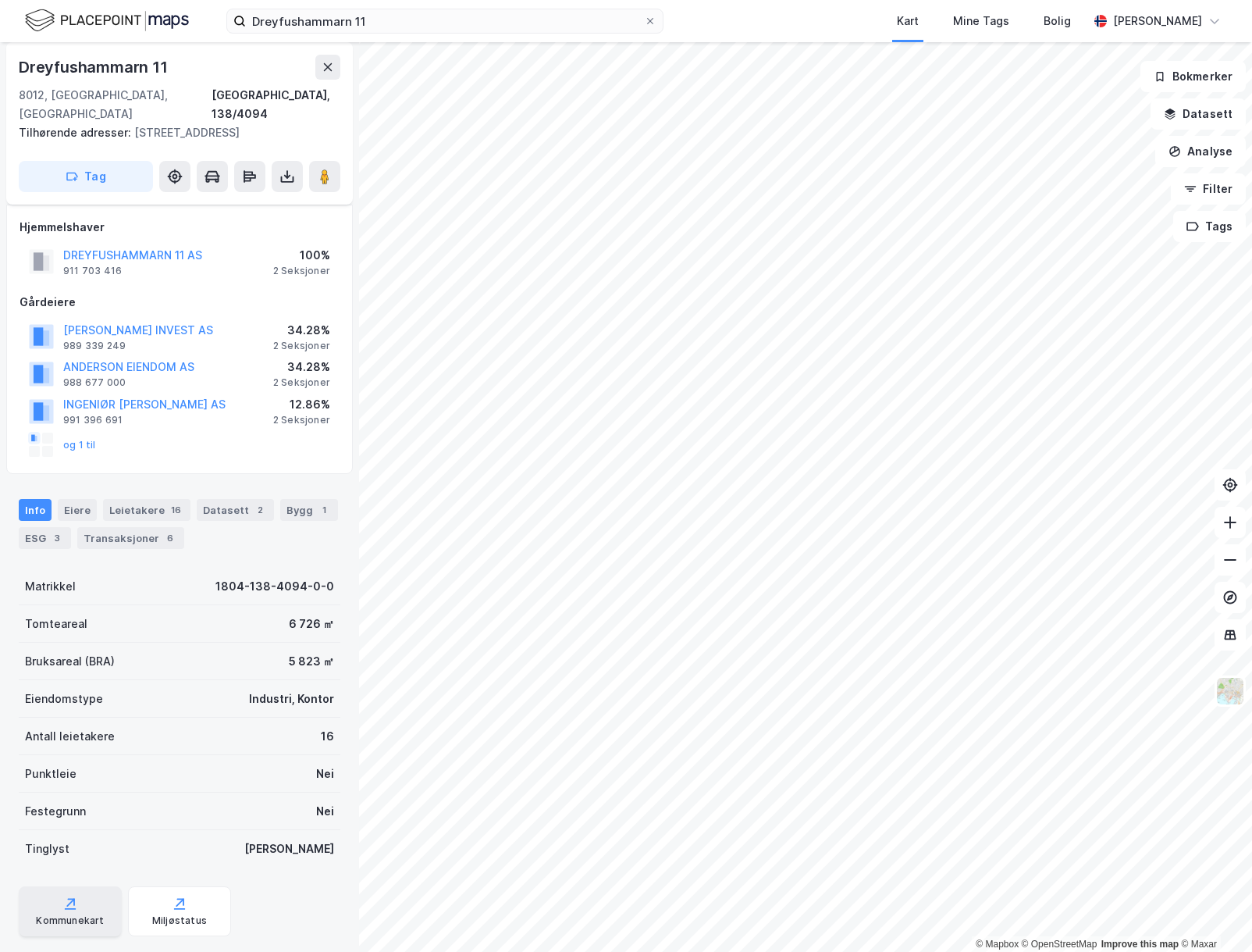
click at [62, 896] on icon at bounding box center [70, 903] width 16 height 16
